Goal: Transaction & Acquisition: Download file/media

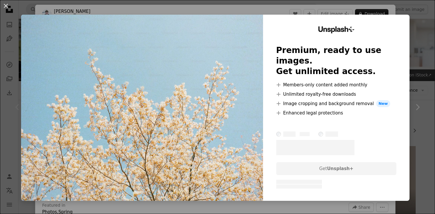
scroll to position [49, 0]
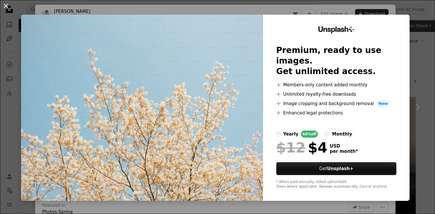
click at [6, 4] on button "An X shape" at bounding box center [5, 5] width 7 height 7
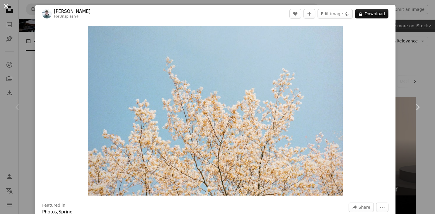
click at [5, 4] on button "An X shape" at bounding box center [5, 5] width 7 height 7
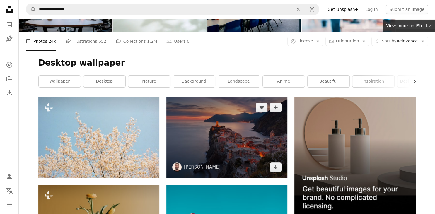
click at [227, 138] on img at bounding box center [226, 137] width 121 height 81
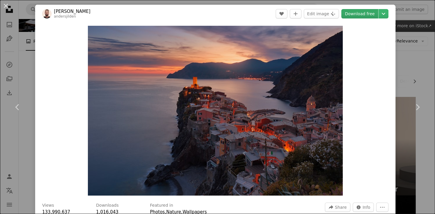
click at [360, 11] on link "Download free" at bounding box center [359, 13] width 37 height 9
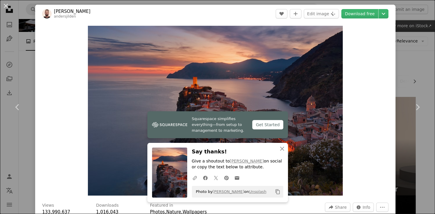
click at [90, 48] on div "Zoom in" at bounding box center [215, 111] width 360 height 176
click at [5, 6] on button "An X shape" at bounding box center [5, 5] width 7 height 7
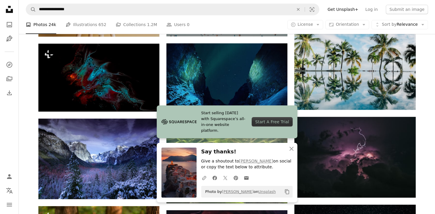
scroll to position [197, 0]
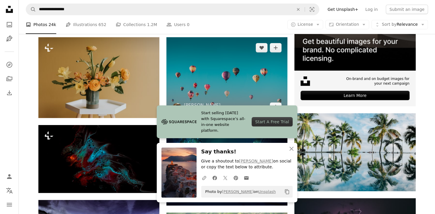
click at [230, 86] on img at bounding box center [226, 77] width 121 height 81
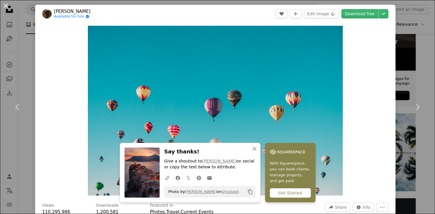
click at [7, 7] on button "An X shape" at bounding box center [5, 5] width 7 height 7
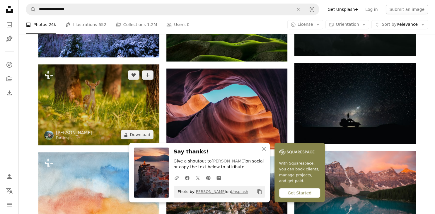
scroll to position [443, 0]
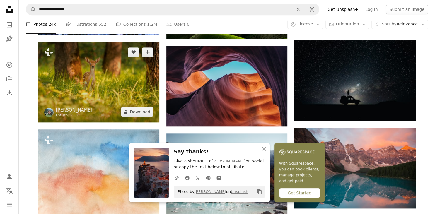
click at [98, 91] on img at bounding box center [98, 82] width 121 height 81
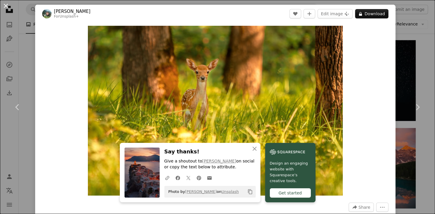
click at [7, 5] on button "An X shape" at bounding box center [5, 5] width 7 height 7
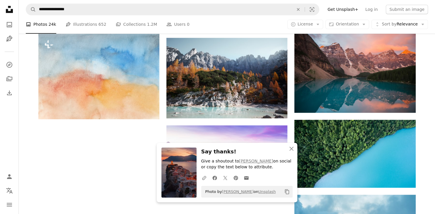
scroll to position [541, 0]
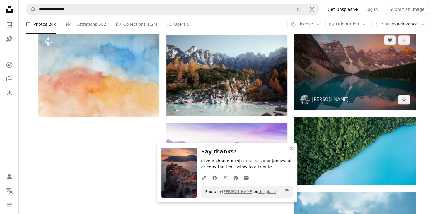
click at [341, 72] on img at bounding box center [354, 70] width 121 height 81
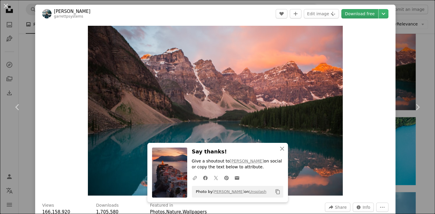
click at [358, 15] on link "Download free" at bounding box center [359, 13] width 37 height 9
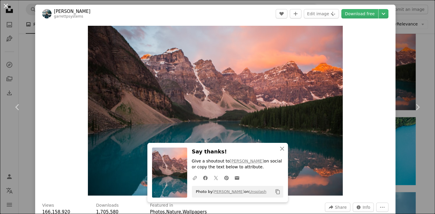
click at [4, 6] on button "An X shape" at bounding box center [5, 5] width 7 height 7
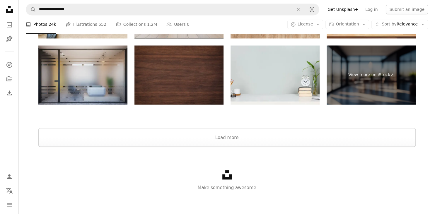
scroll to position [874, 0]
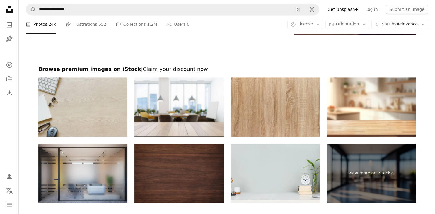
click at [76, 95] on img at bounding box center [82, 106] width 89 height 59
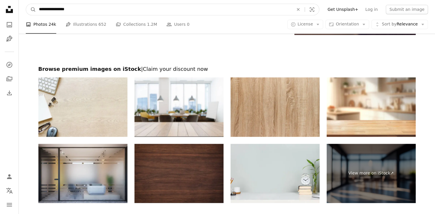
drag, startPoint x: 76, startPoint y: 10, endPoint x: 52, endPoint y: 8, distance: 23.8
click at [52, 8] on input "**********" at bounding box center [164, 9] width 256 height 11
click at [53, 8] on input "**********" at bounding box center [164, 9] width 256 height 11
drag, startPoint x: 53, startPoint y: 8, endPoint x: 19, endPoint y: 8, distance: 34.0
click at [36, 8] on input "**********" at bounding box center [164, 9] width 256 height 11
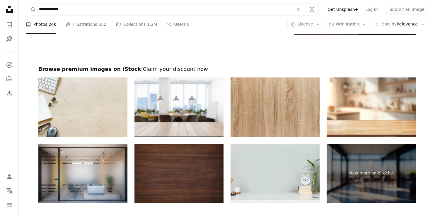
type input "**********"
click button "A magnifying glass" at bounding box center [31, 9] width 10 height 11
